Goal: Task Accomplishment & Management: Manage account settings

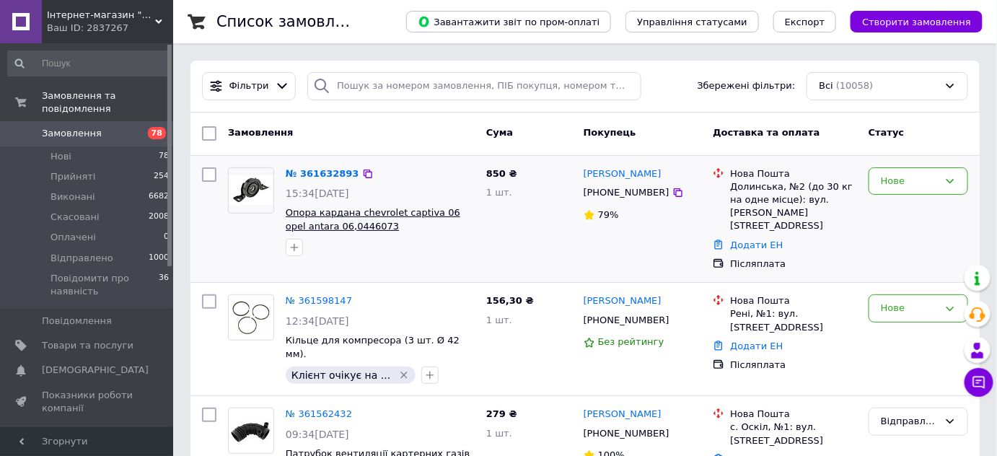
click at [352, 211] on span "Опора кардана chevrolet captiva 06 opel antara 06,0446073" at bounding box center [373, 219] width 175 height 25
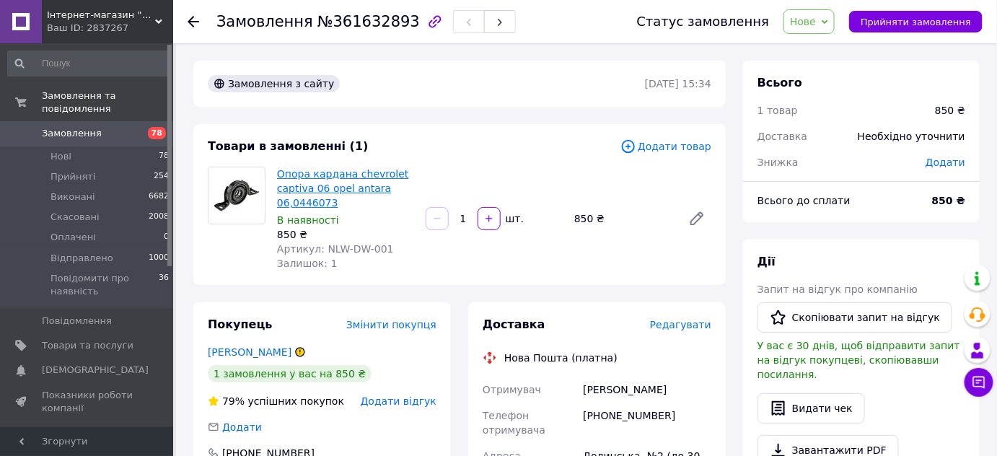
click at [325, 190] on link "Опора кардана chevrolet captiva 06 opel antara 06,0446073" at bounding box center [343, 188] width 132 height 40
copy span "NLW-DW-001"
drag, startPoint x: 321, startPoint y: 248, endPoint x: 388, endPoint y: 248, distance: 67.1
click at [388, 248] on div "Артикул: NLW-DW-001" at bounding box center [345, 249] width 137 height 14
click at [93, 339] on span "Товари та послуги" at bounding box center [88, 345] width 92 height 13
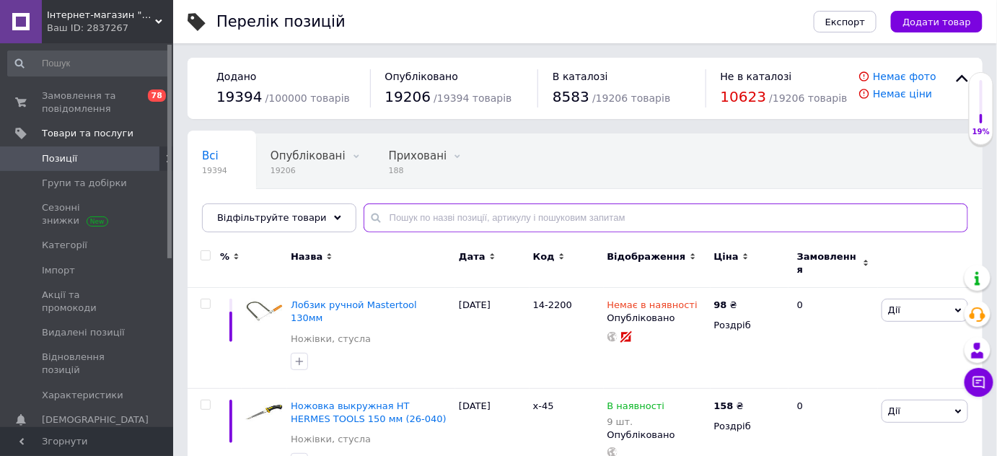
click at [441, 217] on input "text" at bounding box center [666, 218] width 605 height 29
paste input "NLW-DW-001"
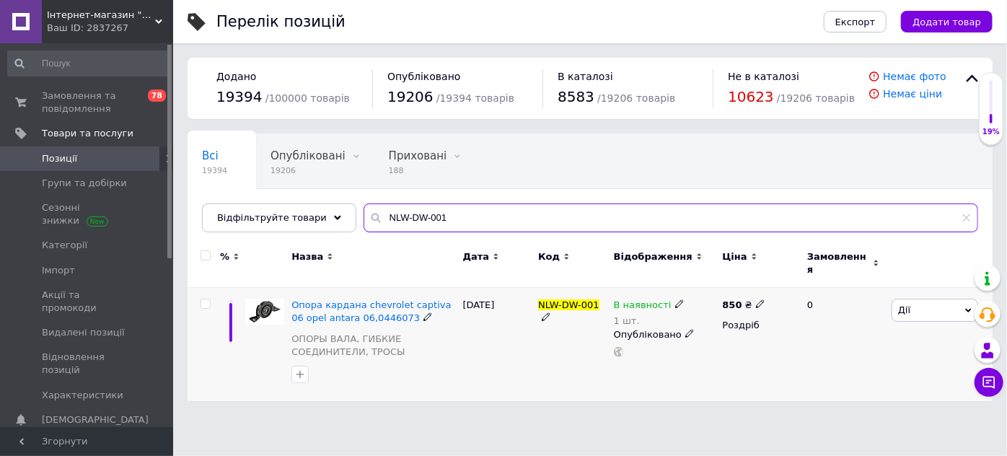
type input "NLW-DW-001"
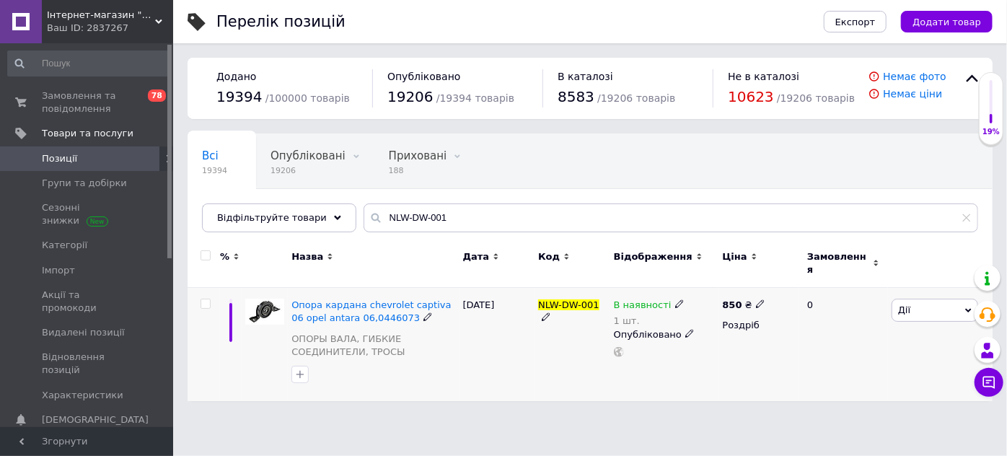
click at [756, 300] on icon at bounding box center [760, 304] width 9 height 9
click at [802, 281] on input "850" at bounding box center [828, 289] width 110 height 29
type input "1123"
click at [704, 375] on div "В наявності 1 шт. Опубліковано" at bounding box center [665, 344] width 109 height 113
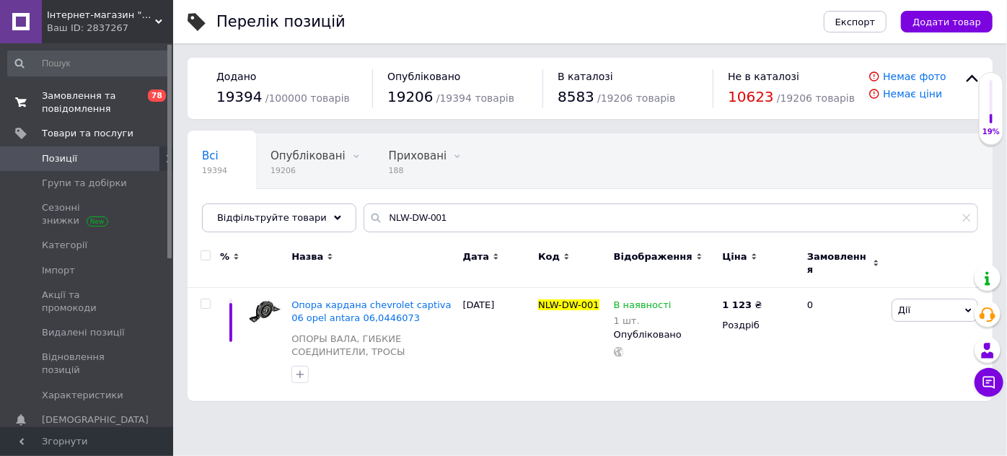
click at [87, 100] on span "Замовлення та повідомлення" at bounding box center [88, 102] width 92 height 26
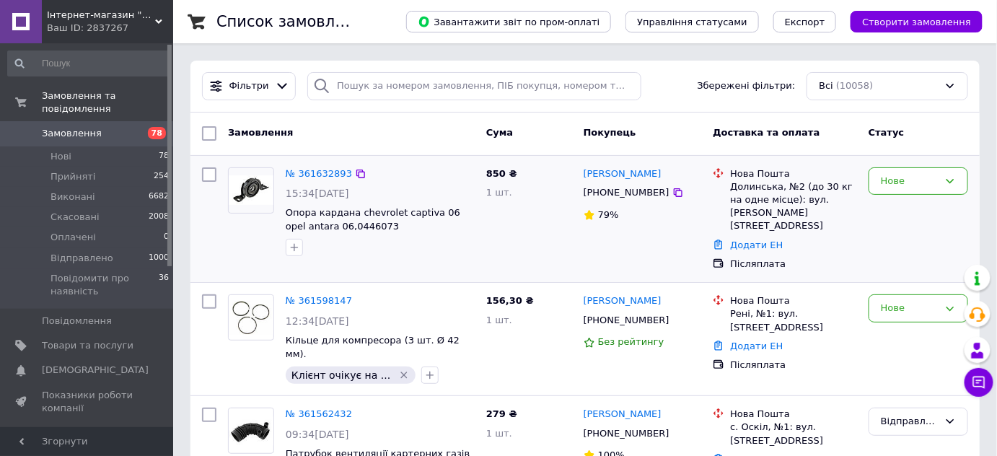
click at [762, 185] on div "Долинська, №2 (до 30 кг на одне місце): вул. [PERSON_NAME][STREET_ADDRESS]" at bounding box center [793, 206] width 127 height 53
copy div "Долинська"
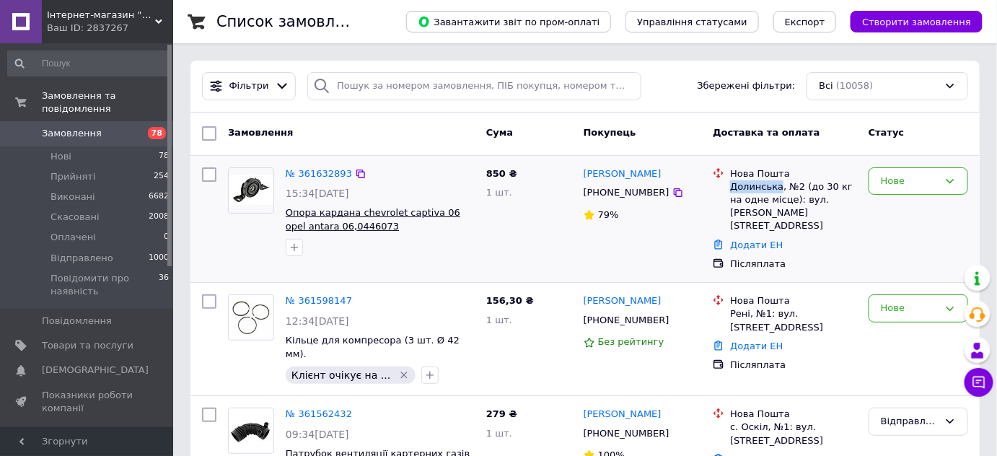
click at [346, 212] on span "Опора кардана chevrolet captiva 06 opel antara 06,0446073" at bounding box center [373, 219] width 175 height 25
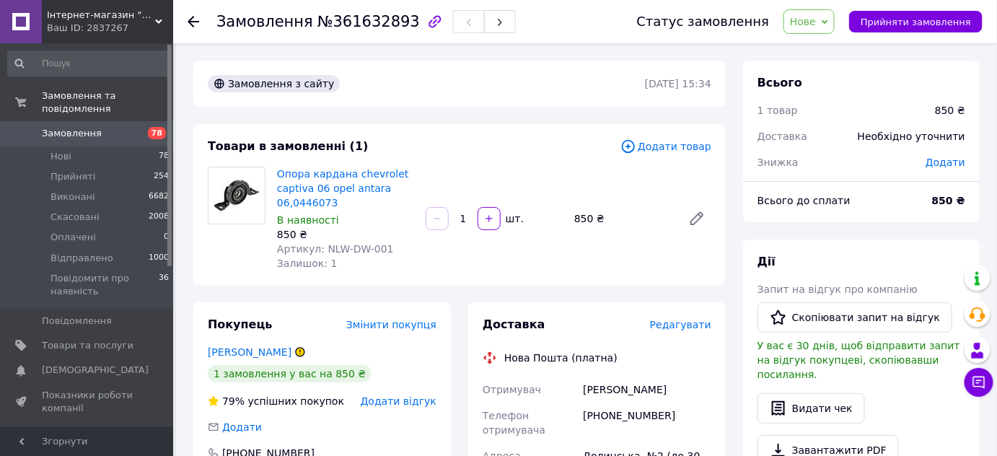
scroll to position [196, 0]
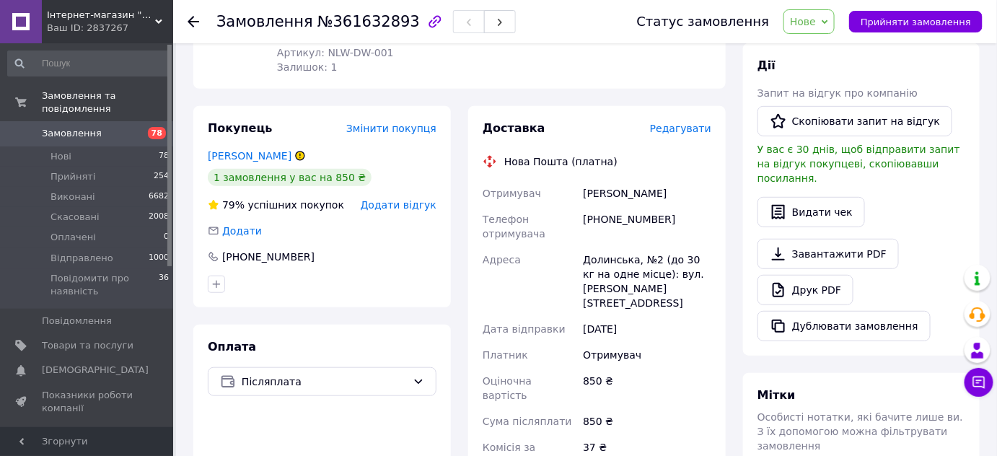
click at [601, 191] on div "Прохач Андрій" at bounding box center [647, 193] width 134 height 26
copy div "Прохач Андрій"
click at [603, 260] on div "Долинська, №2 (до 30 кг на одне місце): вул. [PERSON_NAME][STREET_ADDRESS]" at bounding box center [647, 281] width 134 height 69
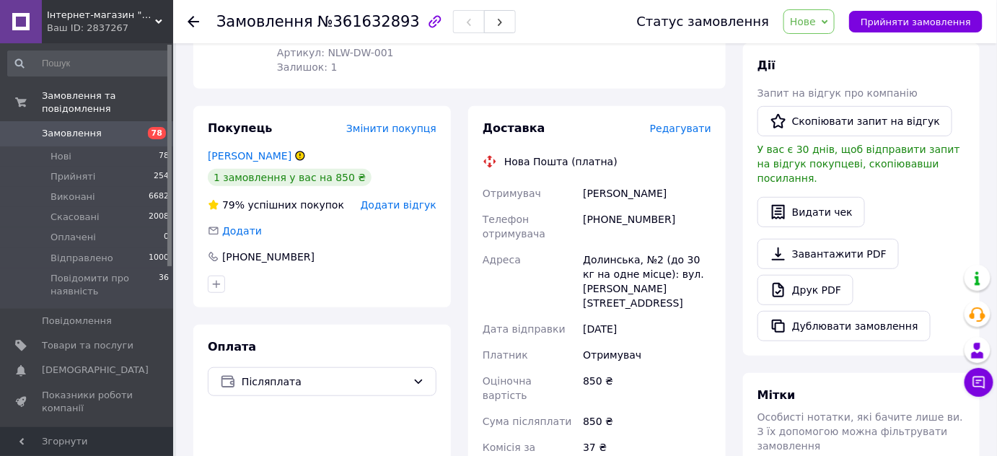
click at [606, 206] on div "[PHONE_NUMBER]" at bounding box center [647, 226] width 134 height 40
click at [606, 219] on div "[PHONE_NUMBER]" at bounding box center [647, 226] width 134 height 40
copy div "[PHONE_NUMBER]"
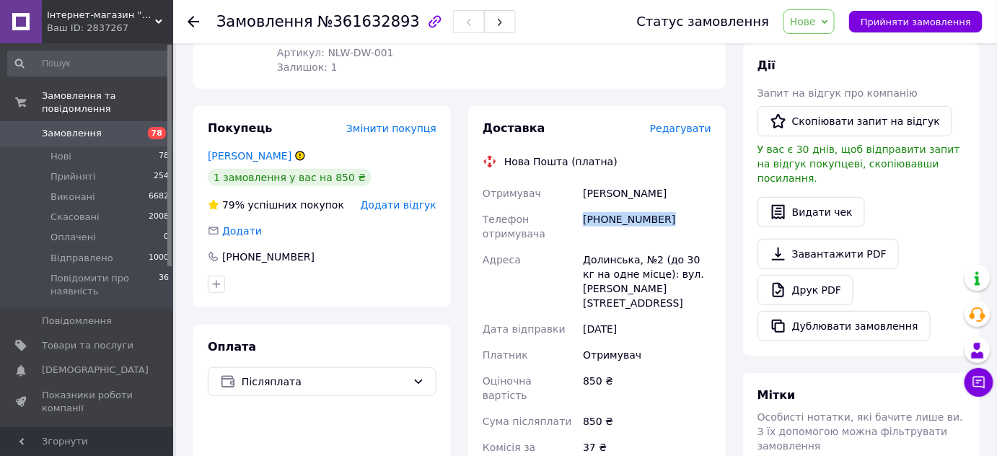
click at [816, 25] on span "Нове" at bounding box center [803, 22] width 26 height 12
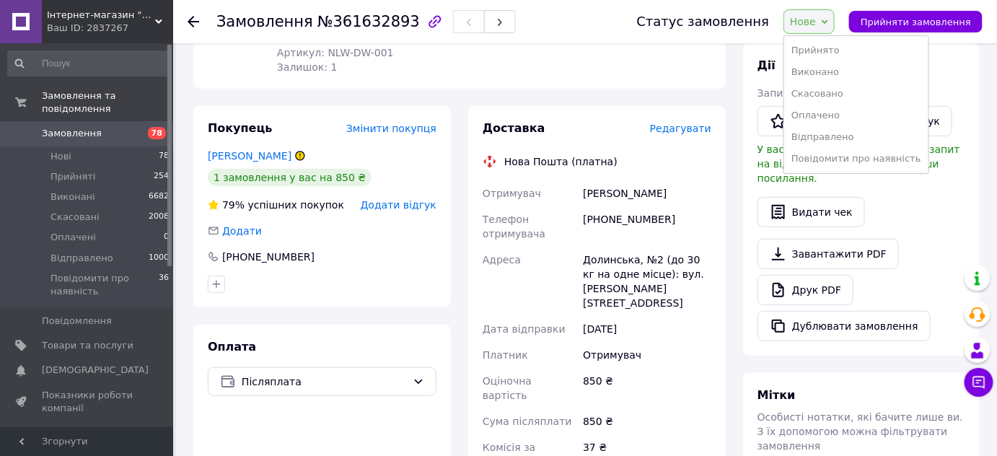
click at [810, 136] on li "Відправлено" at bounding box center [856, 137] width 144 height 22
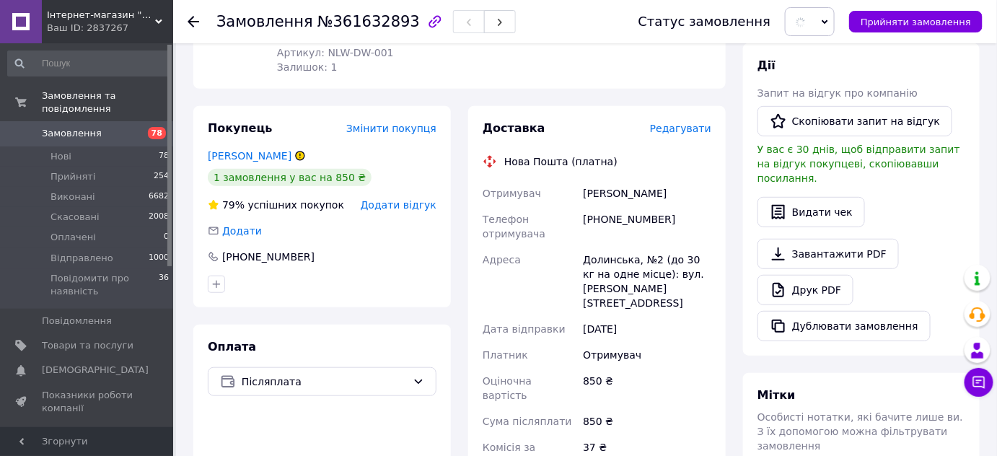
scroll to position [0, 0]
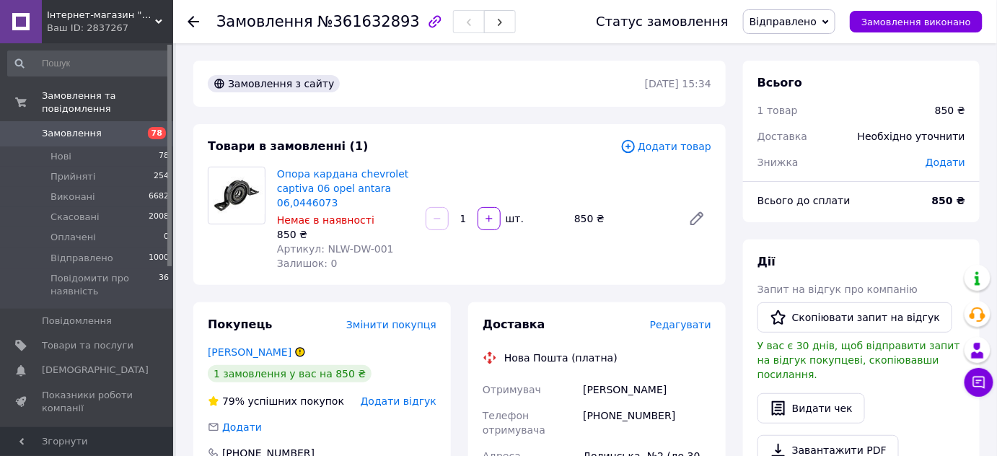
click at [295, 218] on span "Немає в наявності" at bounding box center [325, 220] width 97 height 12
click at [318, 214] on span "Немає в наявності" at bounding box center [325, 220] width 97 height 12
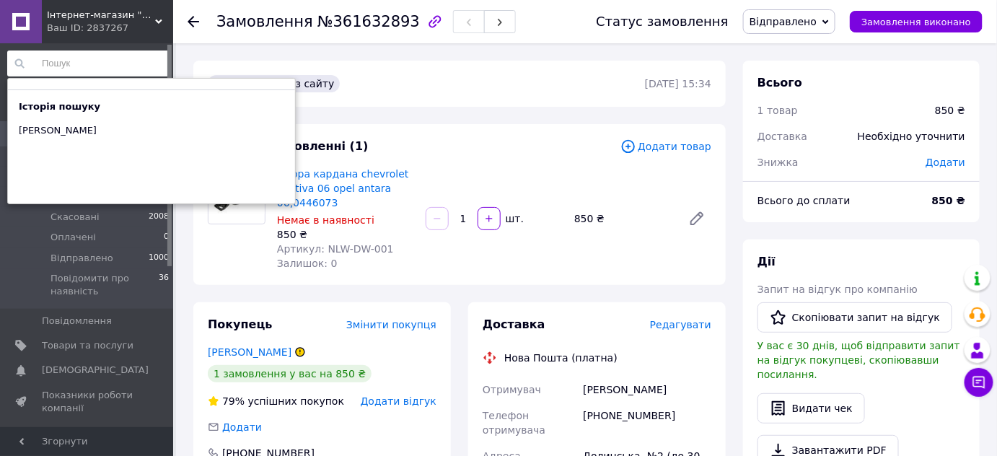
click at [79, 60] on input at bounding box center [88, 64] width 163 height 26
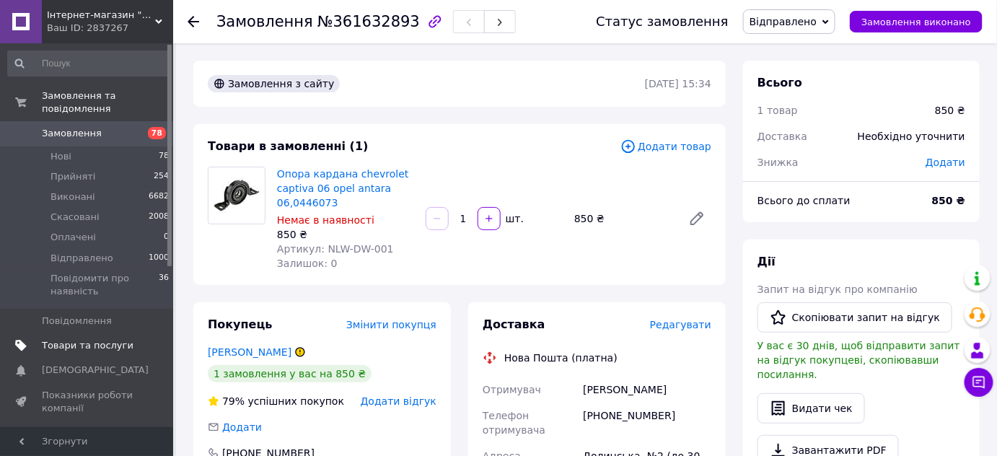
click at [78, 339] on span "Товари та послуги" at bounding box center [88, 345] width 92 height 13
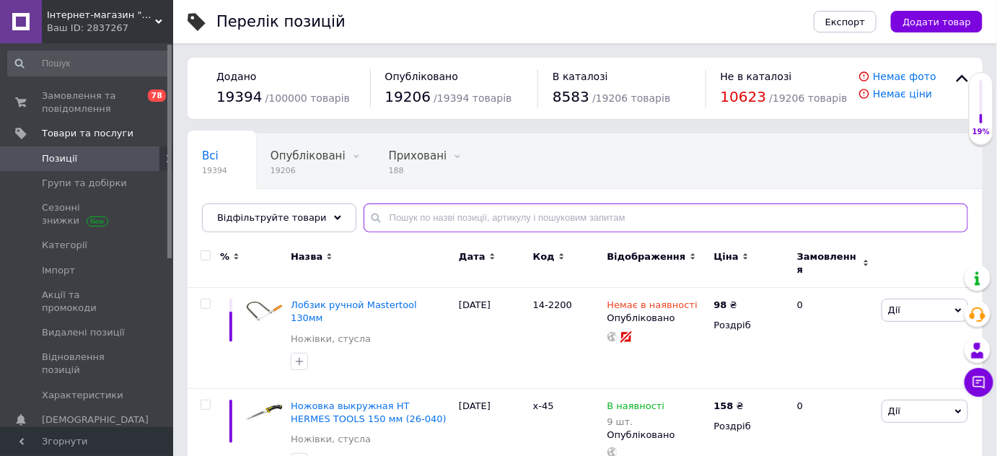
click at [467, 213] on input "text" at bounding box center [666, 218] width 605 height 29
paste input "NLW-DW-001"
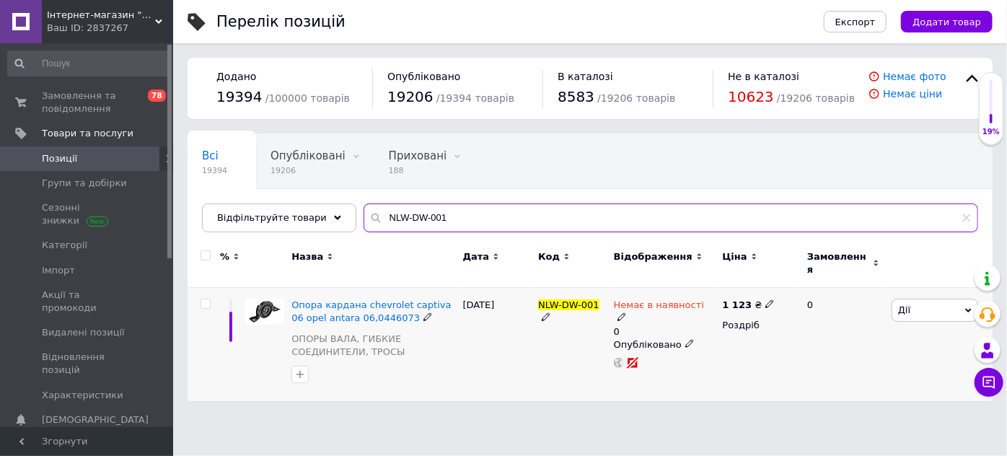
type input "NLW-DW-001"
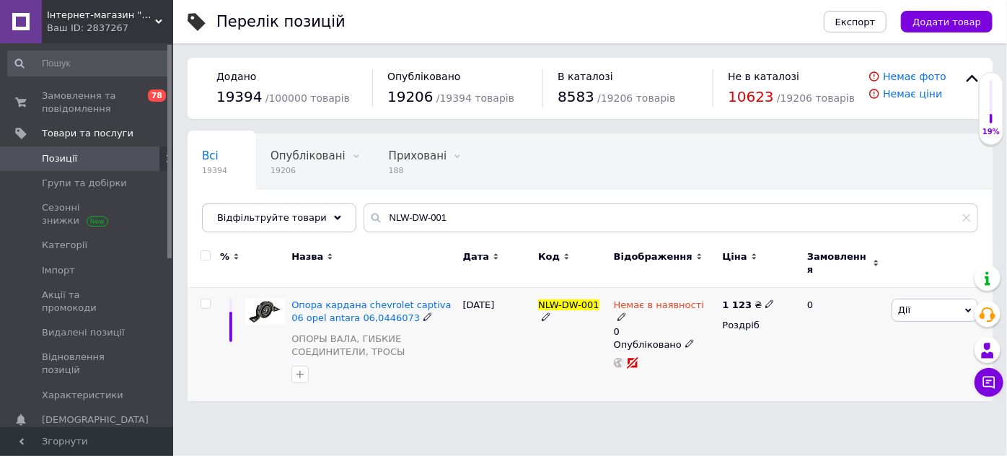
click at [626, 312] on icon at bounding box center [622, 316] width 9 height 9
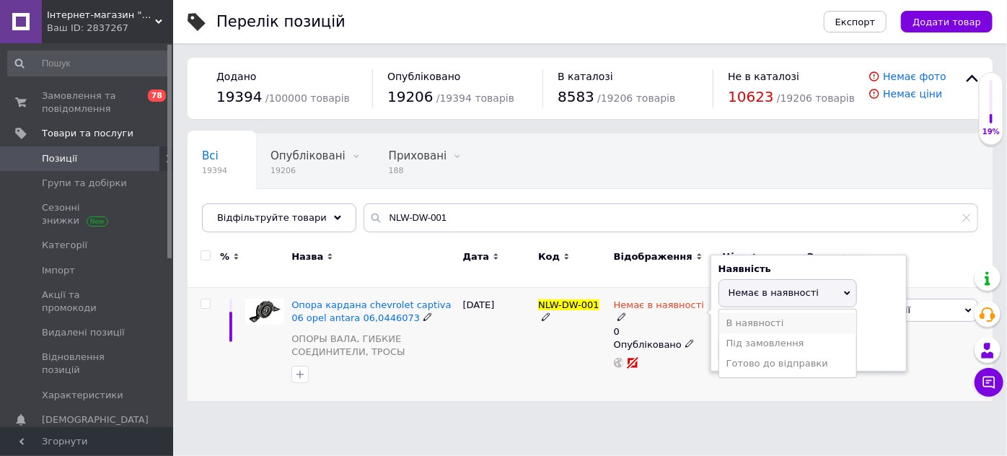
click at [746, 313] on li "В наявності" at bounding box center [788, 323] width 137 height 20
click at [644, 377] on div "Немає в наявності 0 Наявність В наявності Немає в наявності Під замовлення Гото…" at bounding box center [665, 344] width 109 height 113
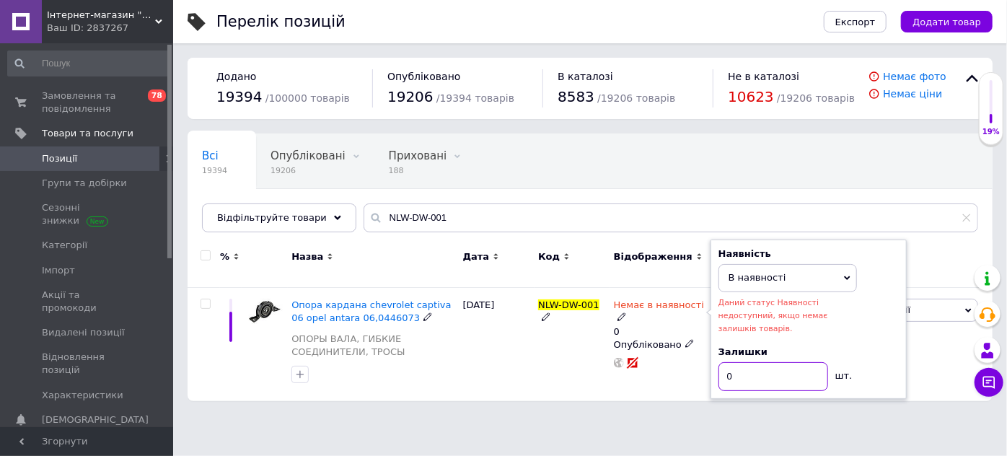
click at [779, 362] on input "0" at bounding box center [774, 376] width 110 height 29
drag, startPoint x: 753, startPoint y: 354, endPoint x: 730, endPoint y: 355, distance: 22.4
click at [730, 362] on input "0" at bounding box center [774, 376] width 110 height 29
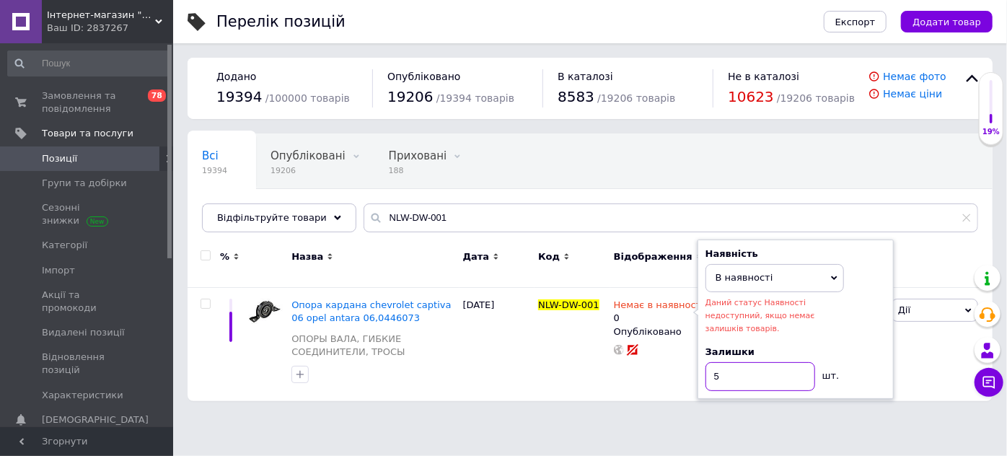
type input "5"
click at [689, 401] on div "Перелік позицій Експорт Додати товар Додано 19394 / 100000 товарів Опубліковано…" at bounding box center [590, 208] width 834 height 416
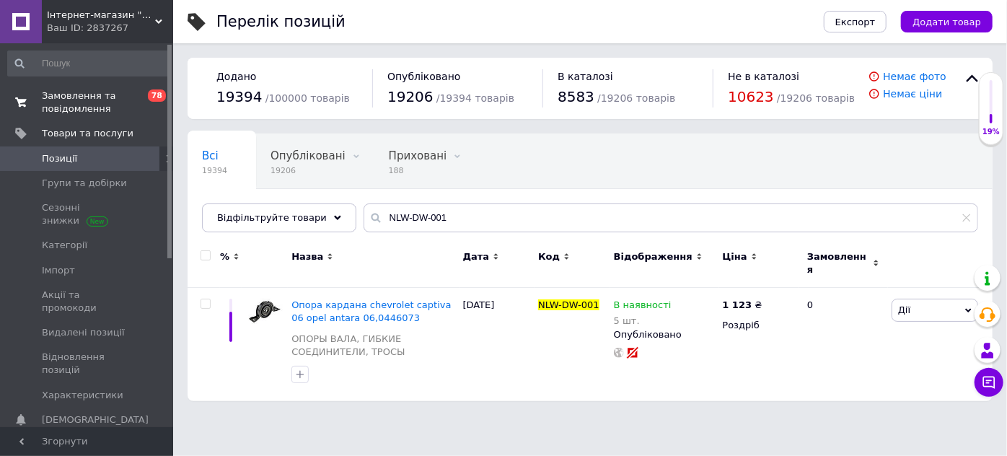
click at [79, 103] on span "Замовлення та повідомлення" at bounding box center [88, 102] width 92 height 26
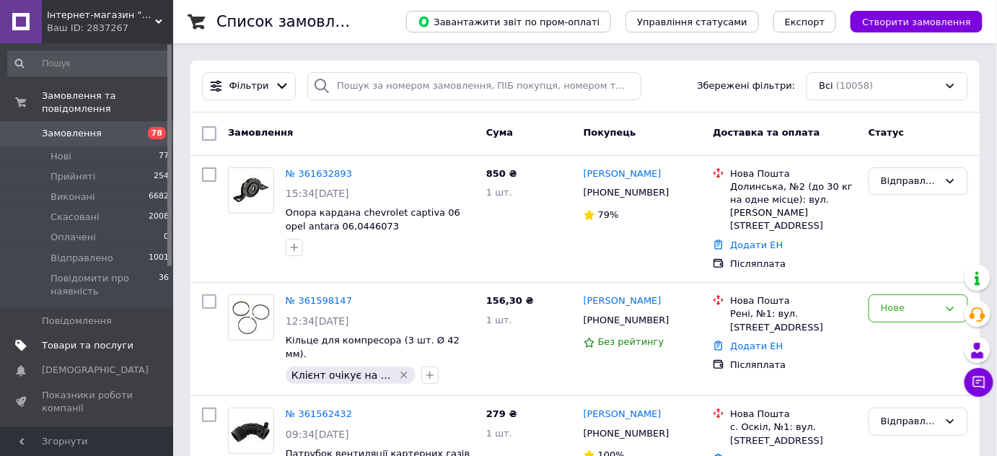
click at [92, 339] on span "Товари та послуги" at bounding box center [88, 345] width 92 height 13
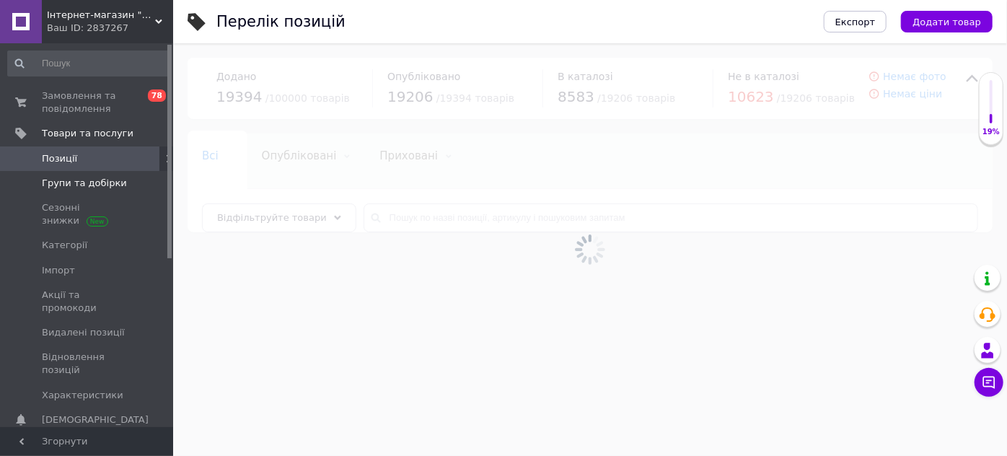
click at [89, 182] on span "Групи та добірки" at bounding box center [84, 183] width 85 height 13
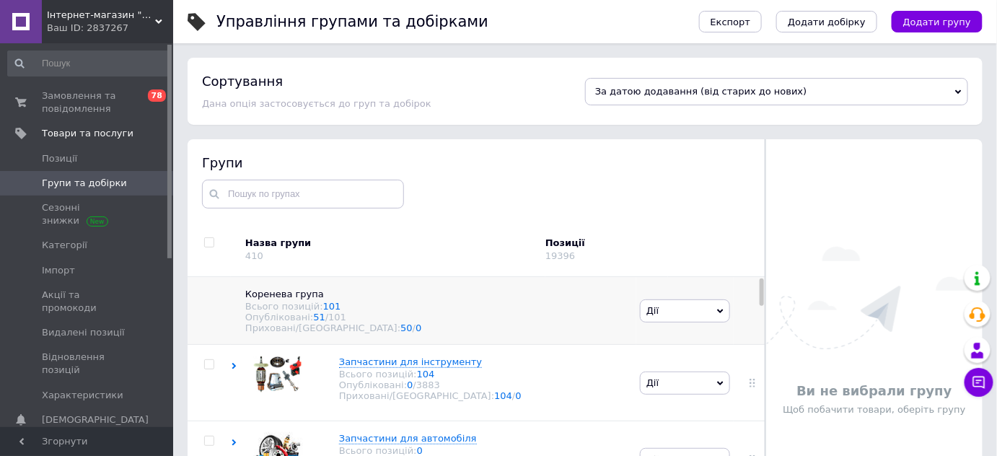
scroll to position [131, 0]
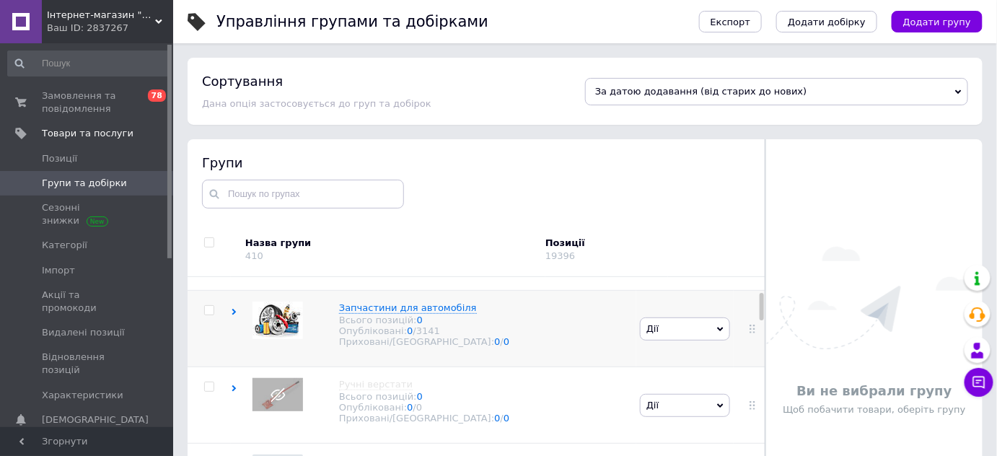
click at [206, 315] on input "checkbox" at bounding box center [208, 310] width 9 height 9
checkbox input "true"
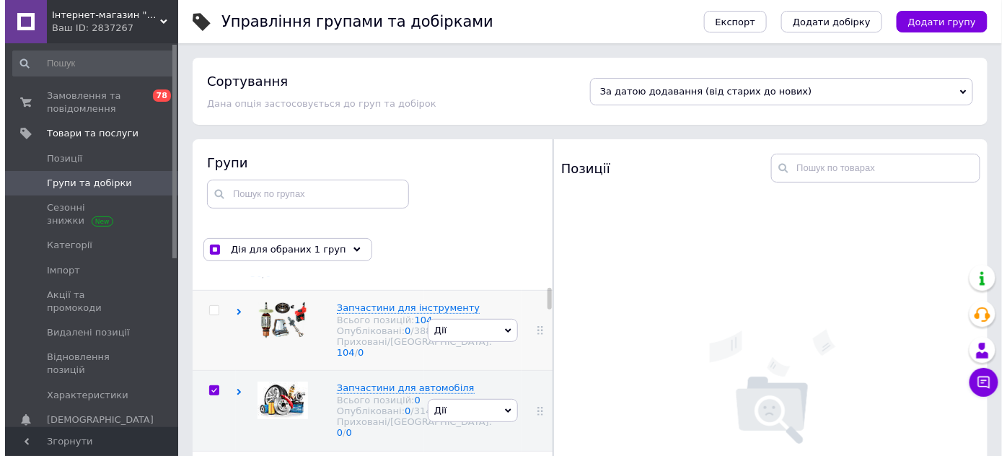
scroll to position [196, 0]
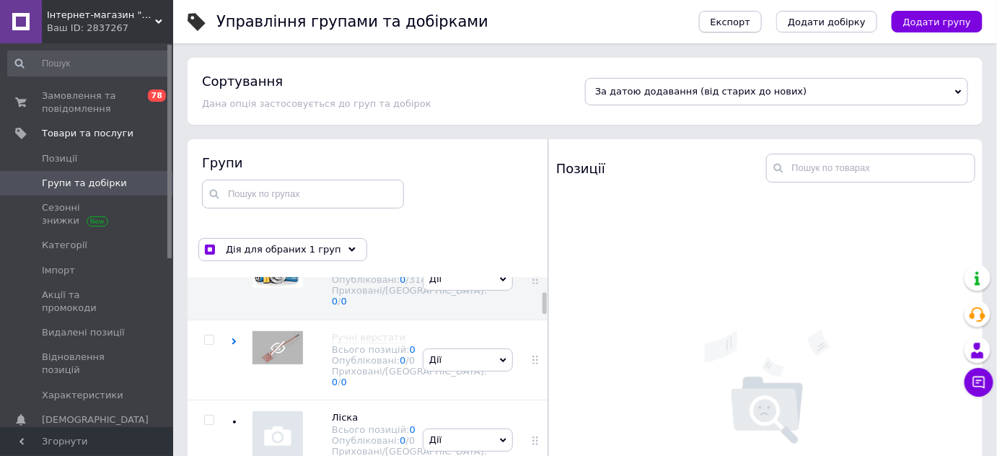
click at [751, 19] on span "Експорт" at bounding box center [731, 22] width 40 height 11
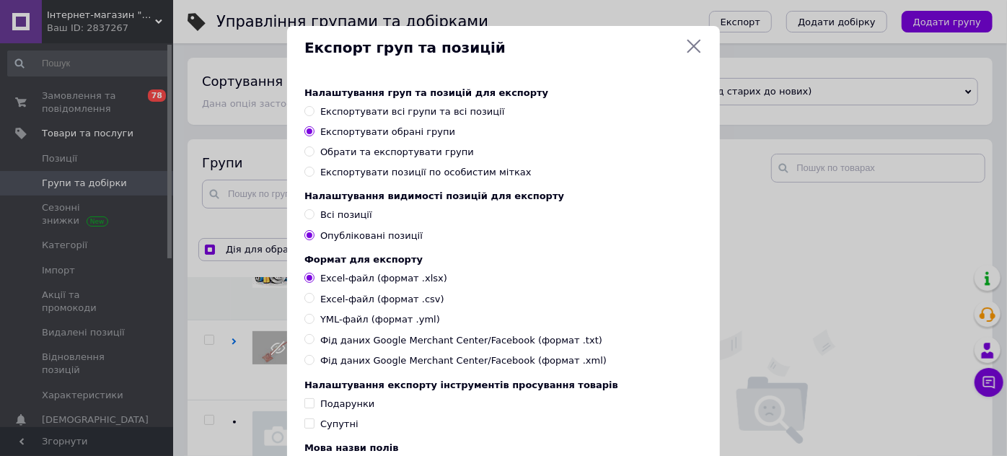
click at [308, 219] on input "Всі позиції" at bounding box center [309, 213] width 9 height 9
radio input "true"
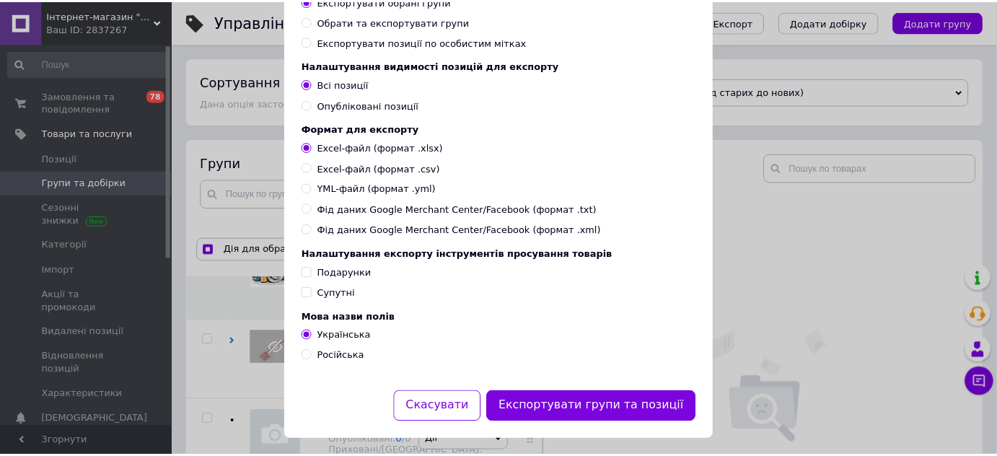
scroll to position [153, 0]
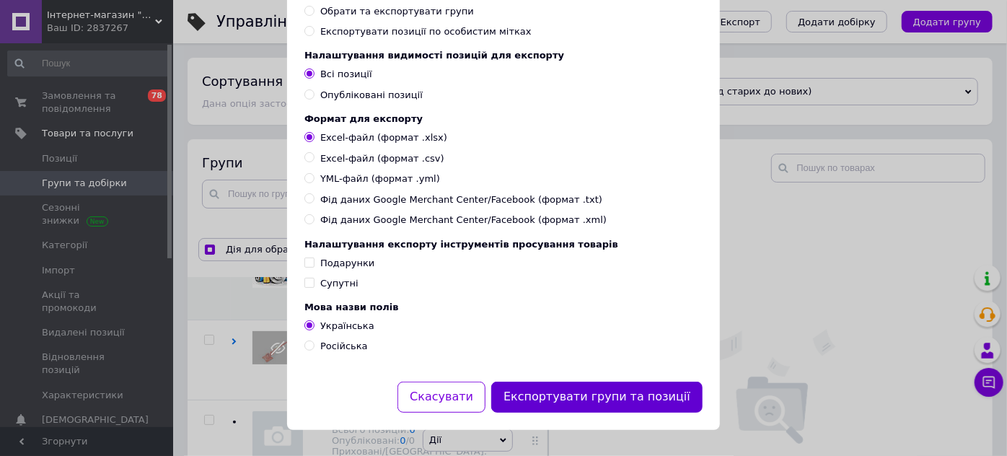
click at [641, 403] on button "Експортувати групи та позиції" at bounding box center [596, 397] width 211 height 31
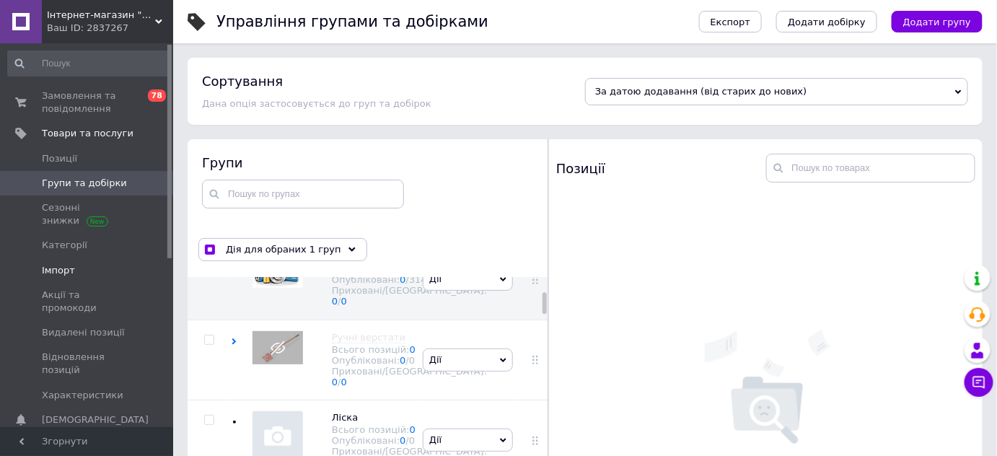
click at [61, 264] on span "Імпорт" at bounding box center [58, 270] width 33 height 13
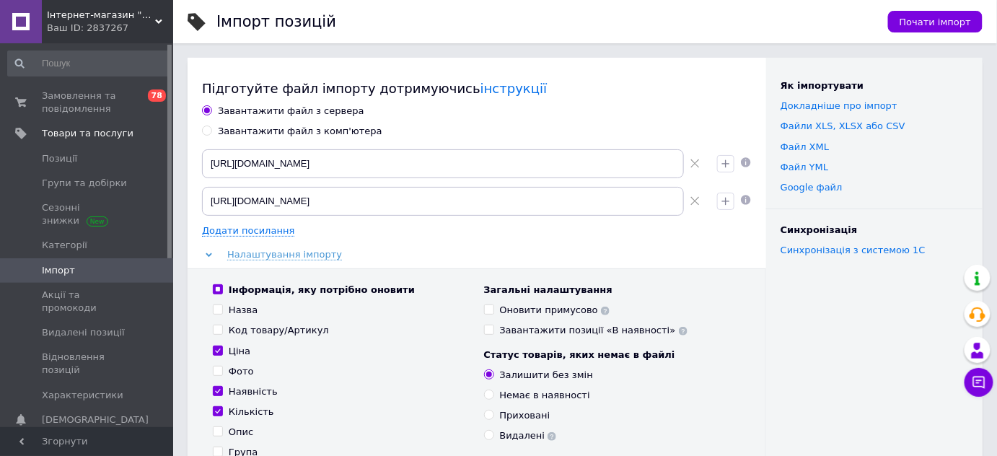
click at [204, 130] on input "Завантажити файл з комп'ютера" at bounding box center [206, 130] width 9 height 9
radio input "true"
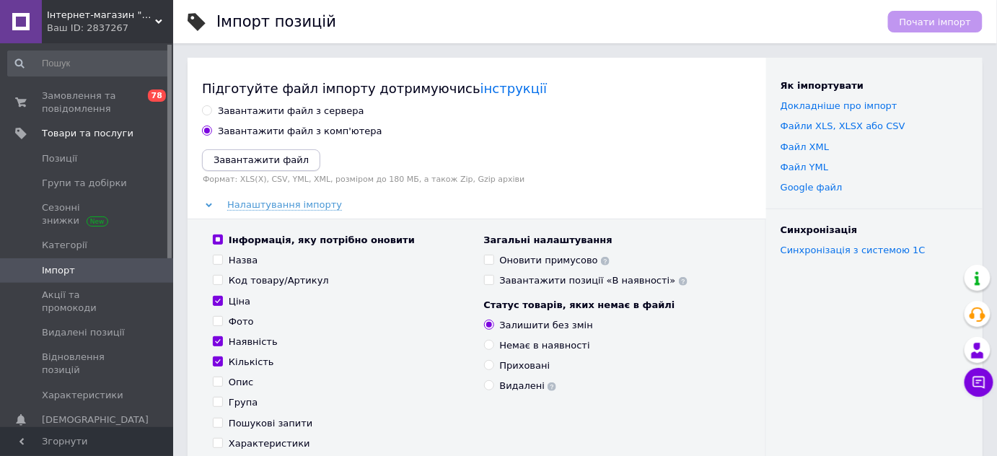
click at [238, 161] on icon "Завантажити файл" at bounding box center [261, 159] width 95 height 11
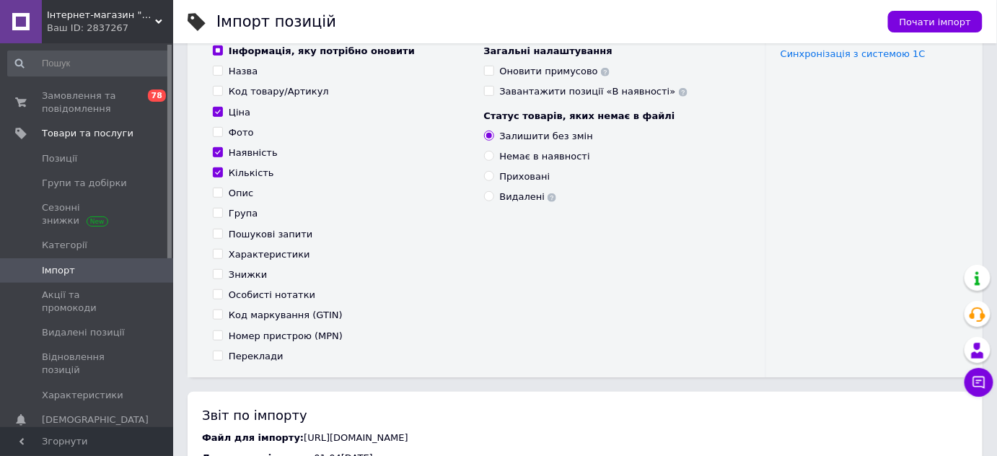
scroll to position [65, 0]
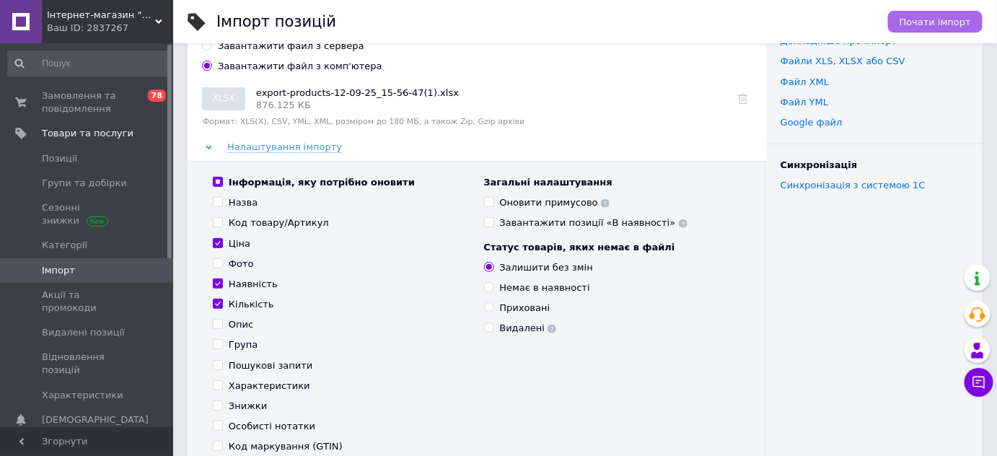
click at [949, 22] on span "Почати імпорт" at bounding box center [935, 22] width 71 height 11
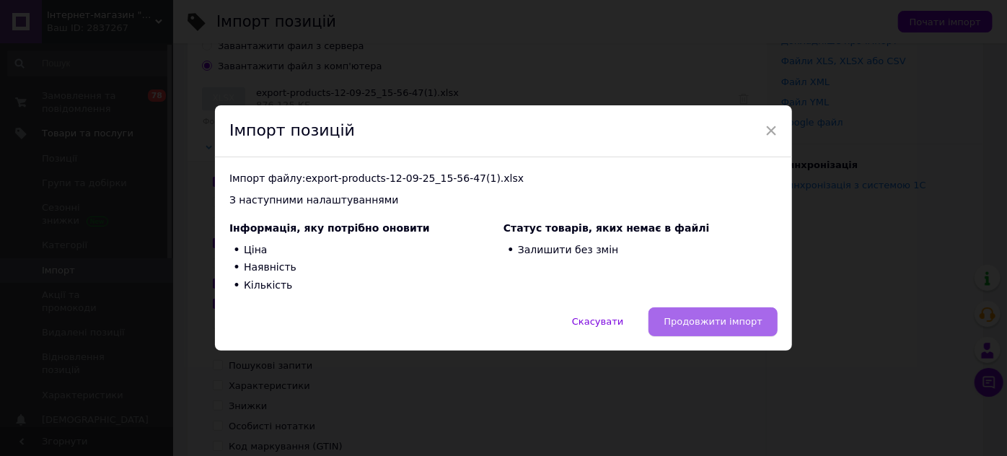
click at [722, 316] on span "Продовжити імпорт" at bounding box center [713, 321] width 99 height 11
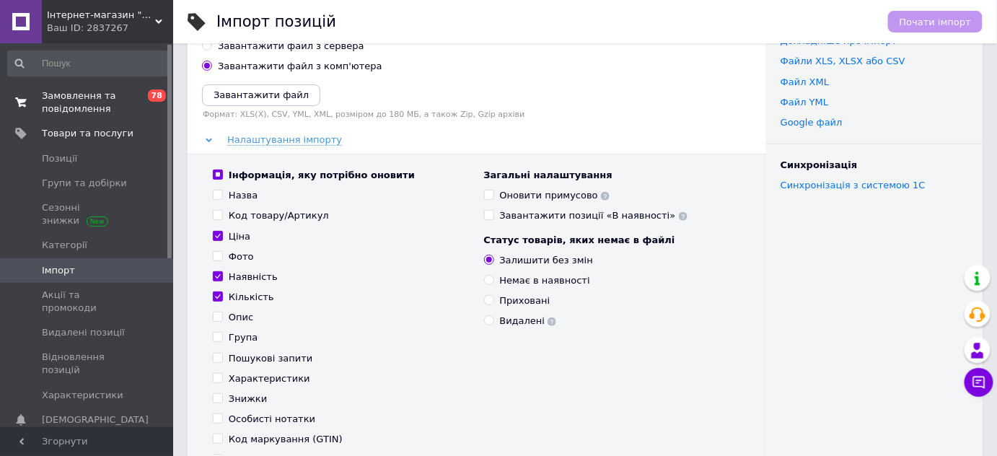
click at [58, 112] on span "Замовлення та повідомлення" at bounding box center [88, 102] width 92 height 26
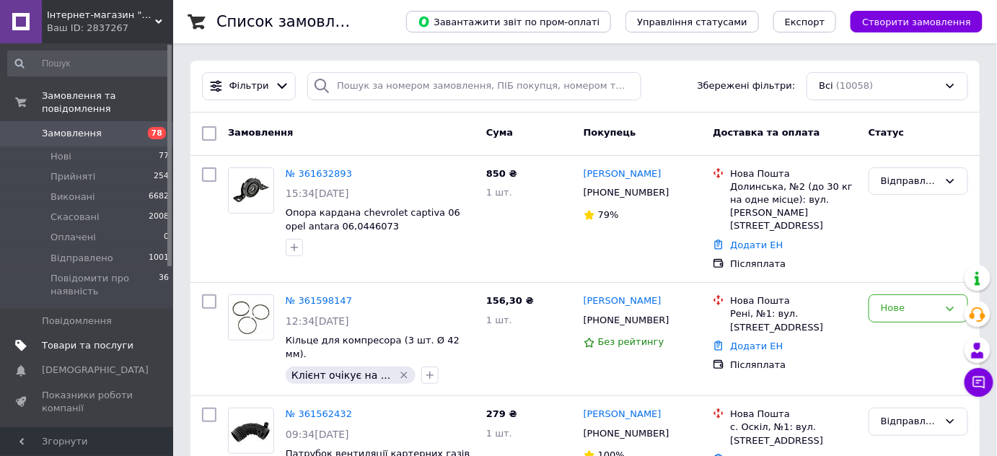
click at [75, 339] on span "Товари та послуги" at bounding box center [88, 345] width 92 height 13
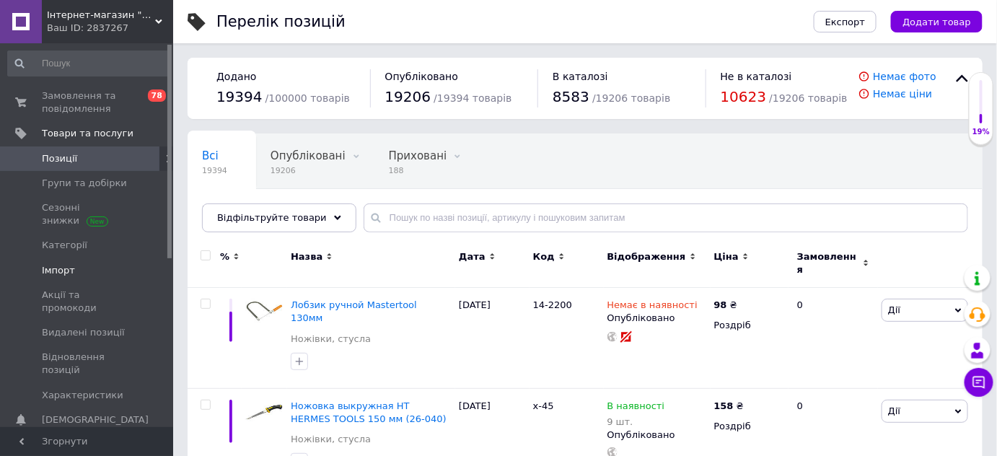
click at [56, 264] on span "Імпорт" at bounding box center [58, 270] width 33 height 13
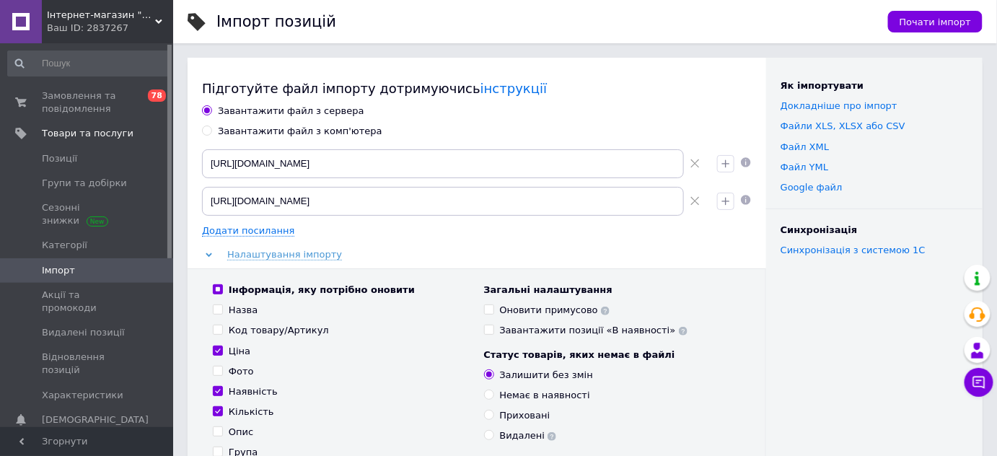
click at [694, 163] on use at bounding box center [695, 163] width 9 height 9
type input "https://api.drop-it.com.ua/export/9f8b803f-4189-47cd-83d2-90b84ddd158d"
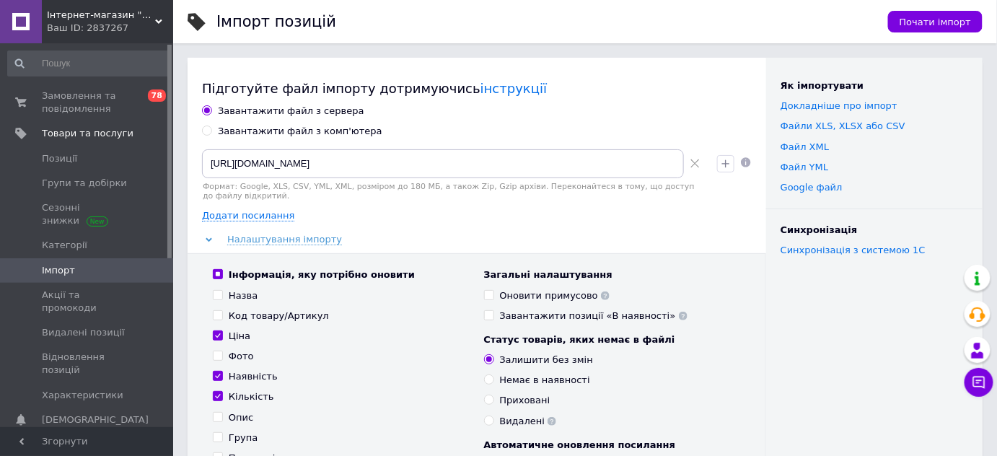
click at [694, 163] on use at bounding box center [695, 163] width 9 height 9
click at [221, 210] on span "Додати посилання" at bounding box center [248, 216] width 92 height 12
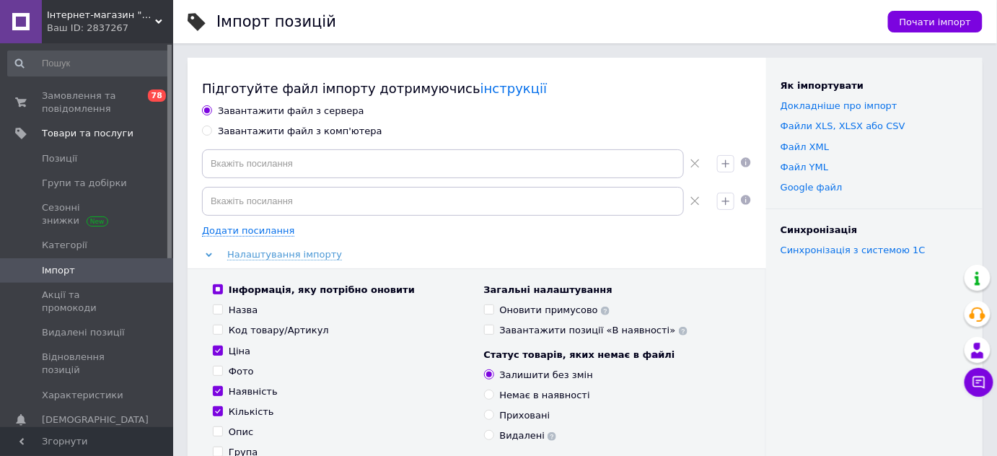
drag, startPoint x: 693, startPoint y: 204, endPoint x: 495, endPoint y: 170, distance: 200.5
click at [694, 205] on icon at bounding box center [695, 200] width 9 height 9
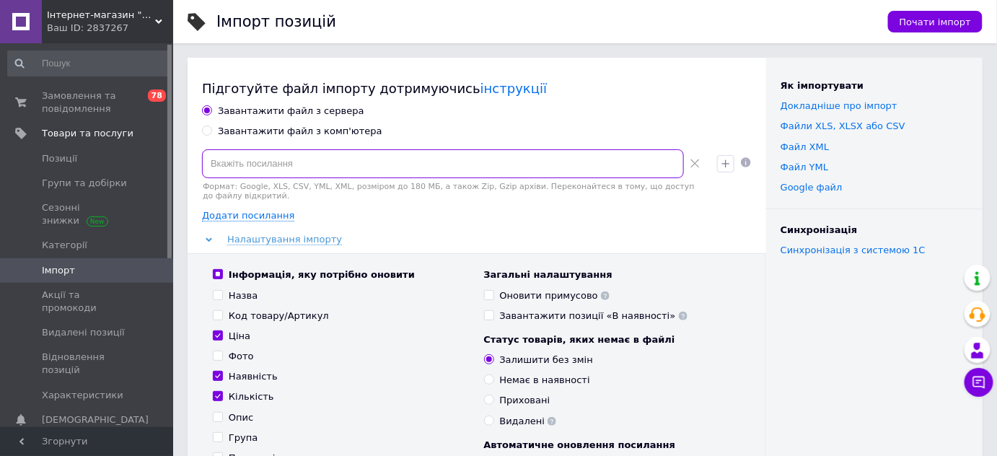
click at [349, 154] on input at bounding box center [443, 163] width 482 height 29
paste input "https://b2b.stauto.com.ua/export-upload?auth=mvCl8JJzwHpfP-i_R4LeSA-Blp5t6SydND…"
type input "https://b2b.stauto.com.ua/export-upload?auth=mvCl8JJzwHpfP-i_R4LeSA-Blp5t6SydND…"
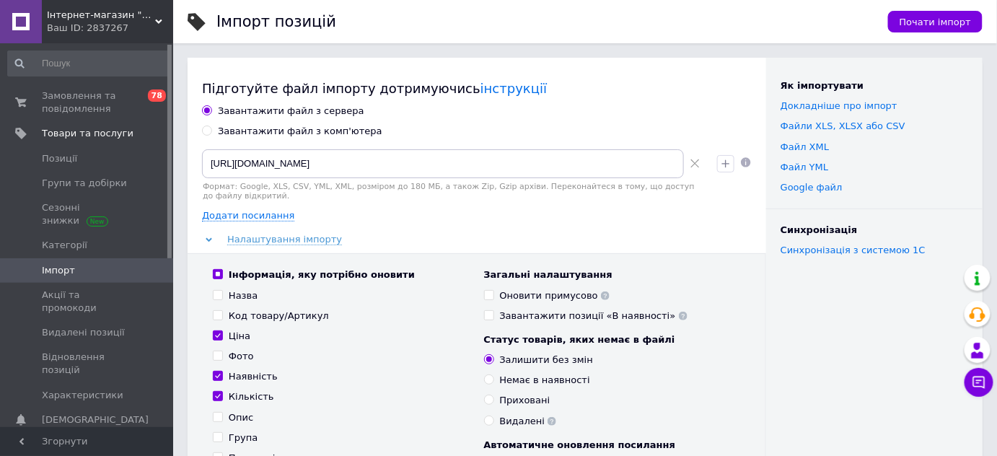
click at [414, 209] on div "Додати посилання" at bounding box center [477, 215] width 550 height 13
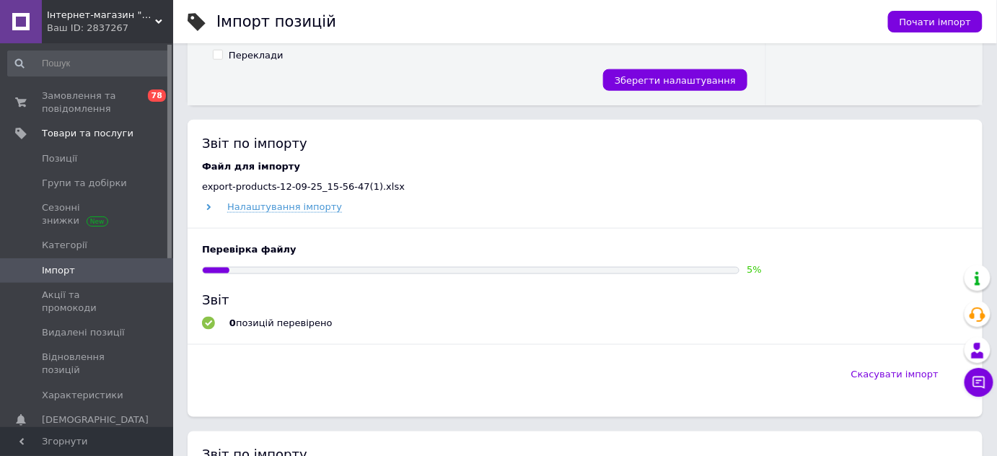
scroll to position [590, 0]
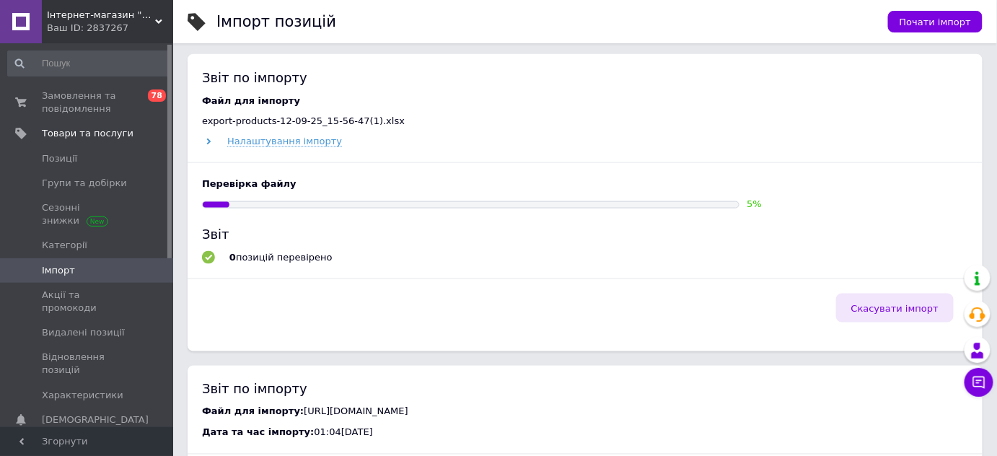
click at [870, 303] on span "Скасувати імпорт" at bounding box center [895, 308] width 87 height 11
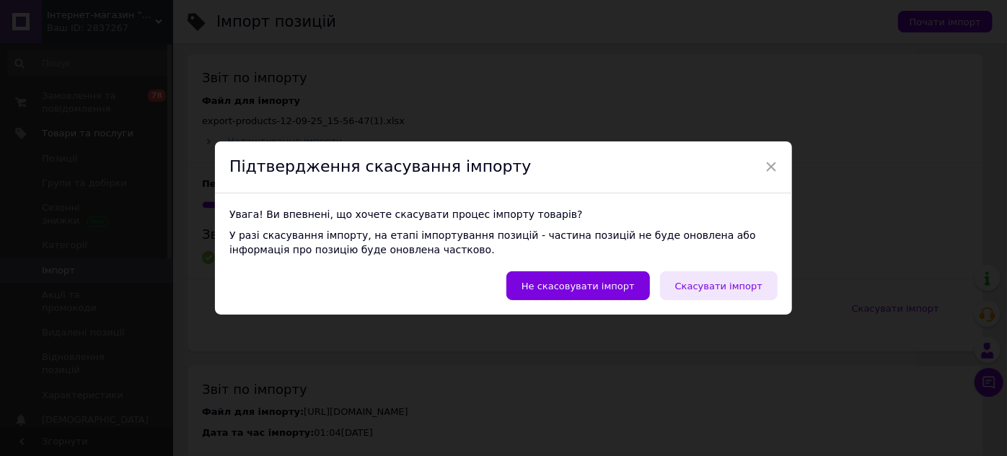
click at [735, 286] on span "Скасувати імпорт" at bounding box center [719, 286] width 87 height 11
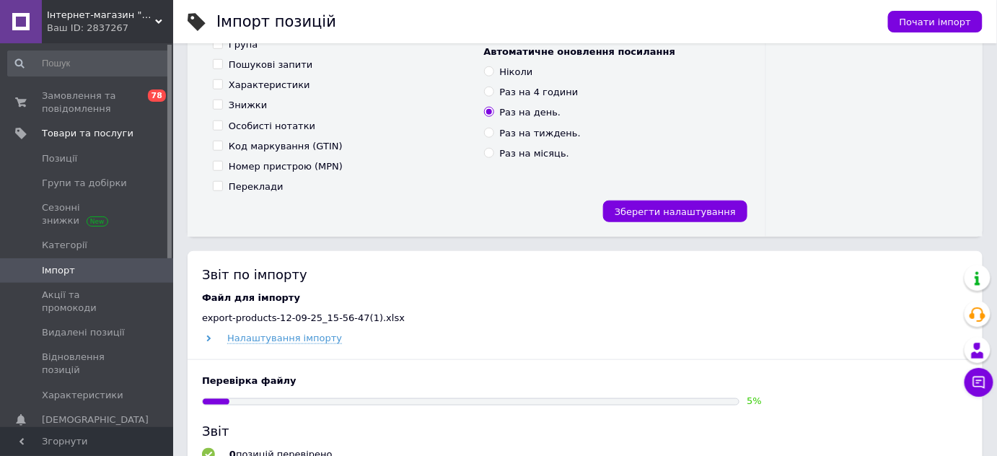
scroll to position [525, 0]
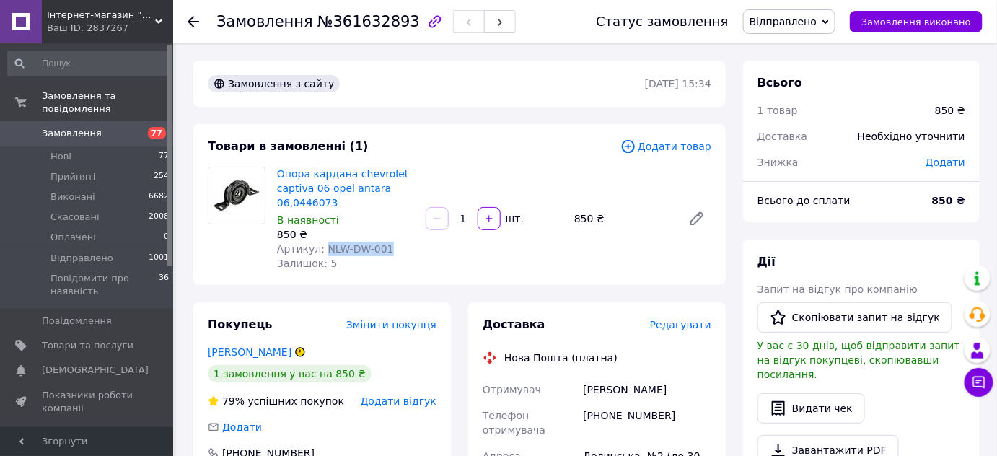
copy span "NLW-DW-001"
drag, startPoint x: 319, startPoint y: 248, endPoint x: 381, endPoint y: 245, distance: 62.1
click at [381, 245] on span "Артикул: NLW-DW-001" at bounding box center [335, 249] width 117 height 12
click at [61, 339] on span "Товари та послуги" at bounding box center [88, 345] width 92 height 13
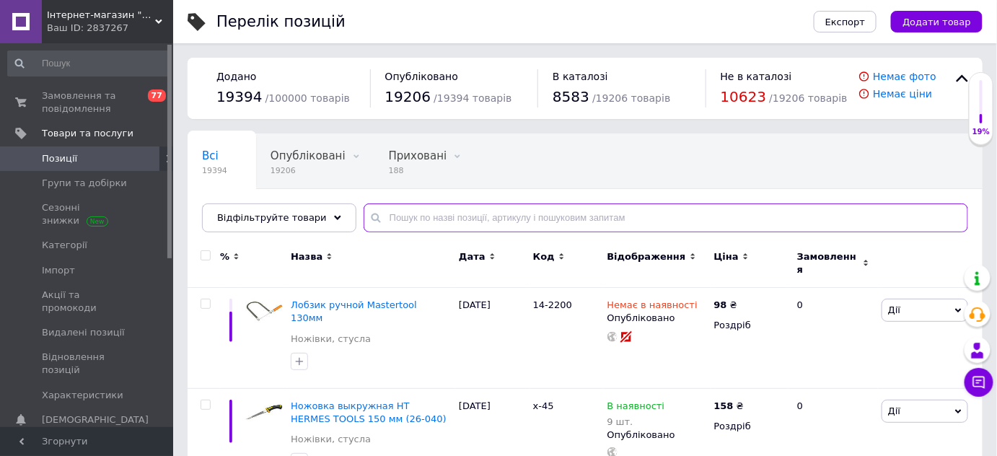
click at [398, 220] on input "text" at bounding box center [666, 218] width 605 height 29
paste input "NLW-DW-001"
type input "NLW-DW-001"
